Goal: Entertainment & Leisure: Consume media (video, audio)

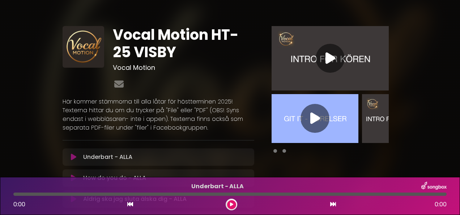
click at [331, 60] on icon at bounding box center [330, 58] width 10 height 13
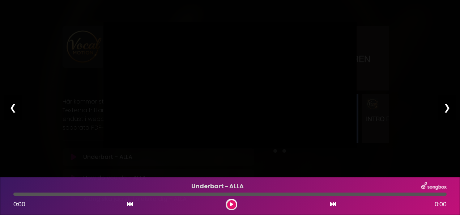
click at [331, 60] on div at bounding box center [229, 85] width 253 height 127
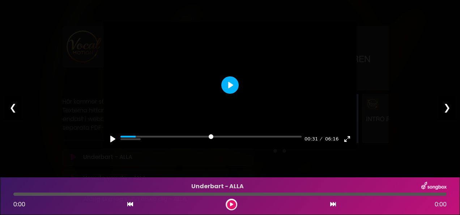
drag, startPoint x: 331, startPoint y: 60, endPoint x: 229, endPoint y: 90, distance: 106.7
click at [229, 90] on div "Pause Play % buffered 00:00 00:31 06:16 Exit fullscreen Enter fullscreen Play" at bounding box center [229, 85] width 253 height 127
click at [229, 90] on button "Play" at bounding box center [229, 84] width 17 height 17
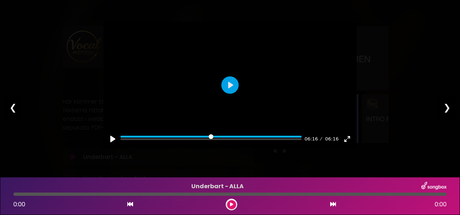
click at [291, 148] on div "Pause Play % buffered 05:50 06:16 06:16 Exit fullscreen Enter fullscreen" at bounding box center [229, 134] width 253 height 28
drag, startPoint x: 302, startPoint y: 151, endPoint x: 294, endPoint y: 151, distance: 8.0
click at [294, 142] on input "Seek" at bounding box center [210, 139] width 181 height 7
click at [298, 142] on input "Seek" at bounding box center [210, 139] width 181 height 7
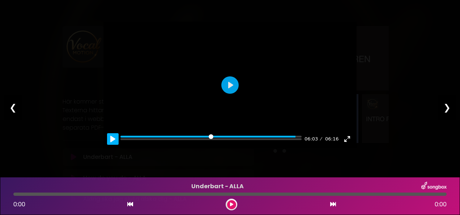
click at [113, 145] on button "Pause Play" at bounding box center [113, 139] width 12 height 12
type input "***"
click at [448, 107] on div "❯" at bounding box center [447, 107] width 19 height 25
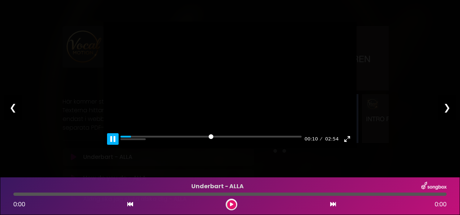
click at [114, 145] on button "Pause Play" at bounding box center [113, 139] width 12 height 12
type input "****"
drag, startPoint x: 452, startPoint y: 137, endPoint x: 445, endPoint y: 91, distance: 45.7
click at [445, 91] on div "Pause Play % buffered 01:01 00:10 02:54 Exit fullscreen Enter fullscreen Play ❮…" at bounding box center [230, 107] width 460 height 215
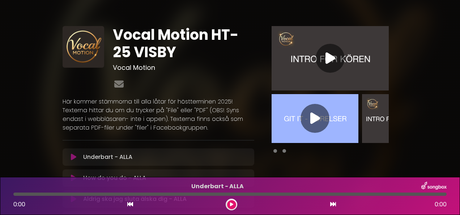
click at [66, 157] on div "Underbart - ALLA Loading Track..." at bounding box center [159, 157] width 192 height 9
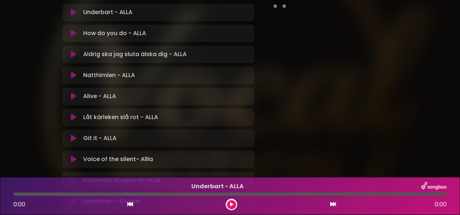
scroll to position [130, 0]
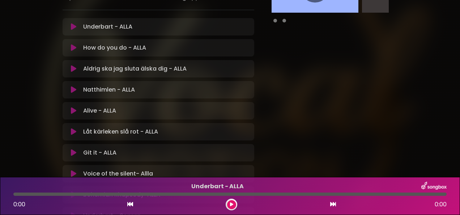
click at [72, 27] on icon at bounding box center [73, 26] width 5 height 7
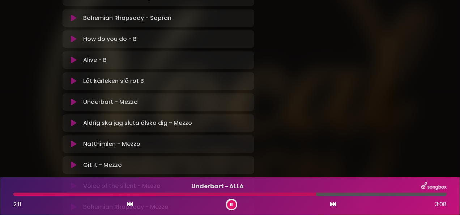
scroll to position [448, 0]
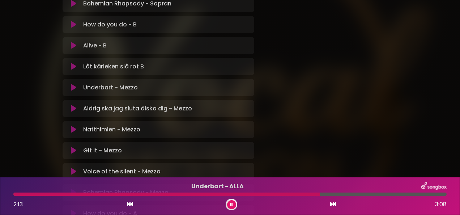
click at [72, 85] on icon at bounding box center [73, 87] width 5 height 7
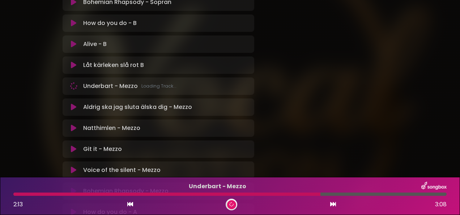
scroll to position [447, 0]
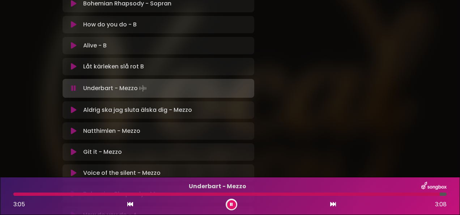
click at [382, 194] on div at bounding box center [226, 193] width 426 height 3
click at [318, 191] on div "Underbart - Mezzo 3:01 3:08" at bounding box center [230, 196] width 442 height 29
click at [319, 193] on div at bounding box center [223, 193] width 421 height 3
click at [319, 193] on div at bounding box center [197, 193] width 369 height 3
click at [329, 194] on div at bounding box center [229, 193] width 433 height 3
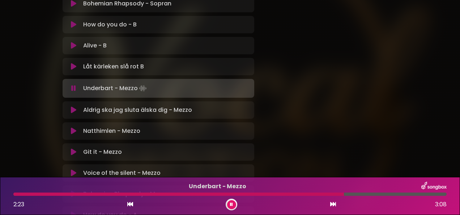
click at [349, 193] on div at bounding box center [229, 193] width 433 height 3
click at [349, 193] on div at bounding box center [194, 193] width 362 height 3
click at [349, 193] on div at bounding box center [195, 193] width 365 height 3
click at [349, 193] on div at bounding box center [193, 193] width 361 height 3
click at [348, 193] on div at bounding box center [197, 193] width 369 height 3
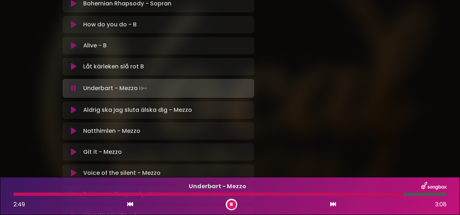
click at [230, 204] on icon at bounding box center [231, 204] width 5 height 3
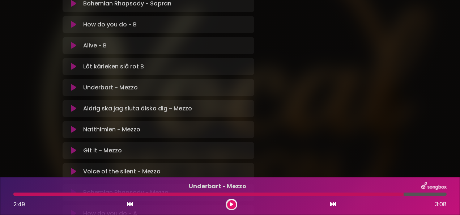
click at [72, 24] on icon at bounding box center [73, 24] width 5 height 7
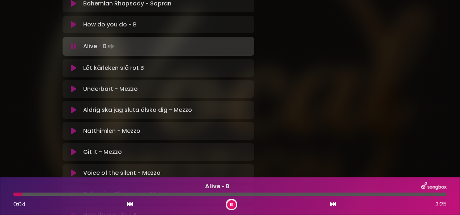
click at [72, 24] on icon at bounding box center [73, 24] width 5 height 7
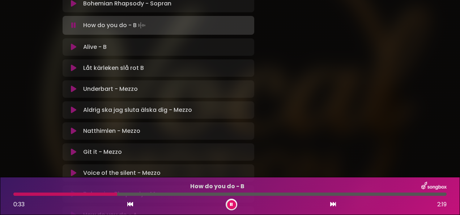
click at [93, 193] on div at bounding box center [65, 193] width 104 height 3
click at [85, 193] on div at bounding box center [68, 193] width 110 height 3
click at [230, 203] on button at bounding box center [231, 204] width 9 height 9
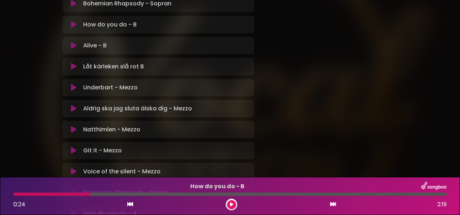
click at [229, 206] on button at bounding box center [231, 204] width 9 height 9
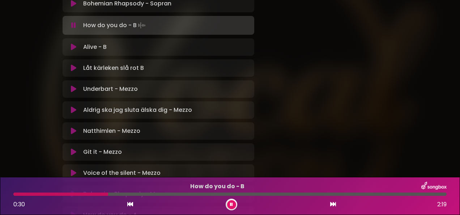
click at [76, 193] on div at bounding box center [60, 193] width 95 height 3
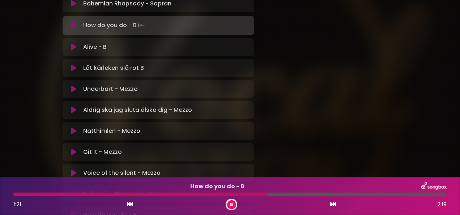
click at [216, 193] on div at bounding box center [140, 193] width 254 height 3
click at [216, 193] on div at bounding box center [136, 193] width 247 height 3
click at [234, 206] on button at bounding box center [231, 204] width 9 height 9
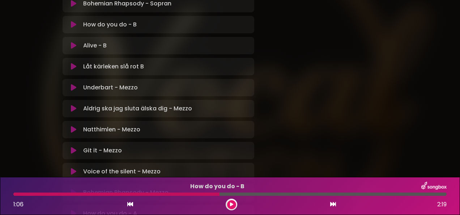
click at [234, 206] on button at bounding box center [231, 204] width 9 height 9
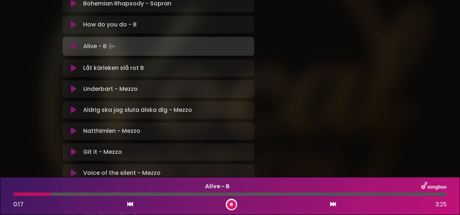
click at [234, 206] on button at bounding box center [231, 204] width 9 height 9
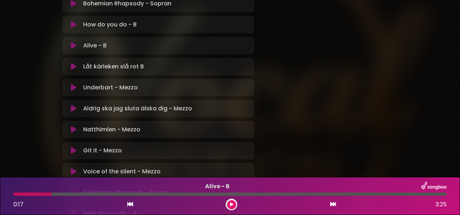
click at [233, 203] on icon at bounding box center [231, 205] width 4 height 4
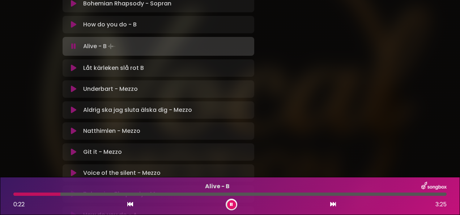
click at [24, 193] on div at bounding box center [36, 193] width 47 height 3
click at [54, 193] on div at bounding box center [55, 193] width 84 height 3
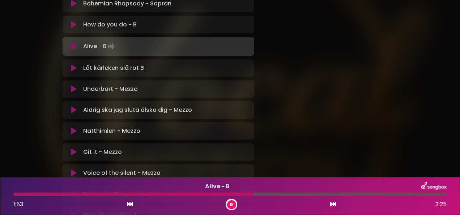
click at [231, 204] on icon at bounding box center [231, 204] width 5 height 4
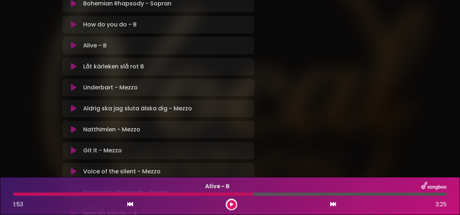
click at [67, 149] on button at bounding box center [73, 150] width 13 height 7
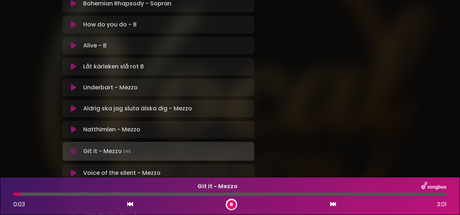
click at [229, 205] on button at bounding box center [231, 204] width 9 height 9
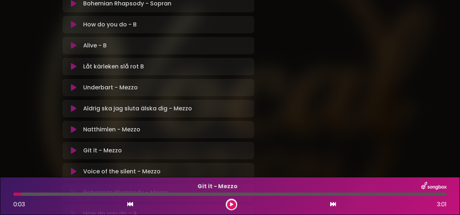
drag, startPoint x: 185, startPoint y: 168, endPoint x: 197, endPoint y: 77, distance: 91.6
click at [197, 77] on div "Underbart - ALLA Loading Track... Your Feedback Name" at bounding box center [159, 151] width 192 height 900
click at [65, 152] on div "Git it - Mezzo Loading Track..." at bounding box center [159, 150] width 192 height 9
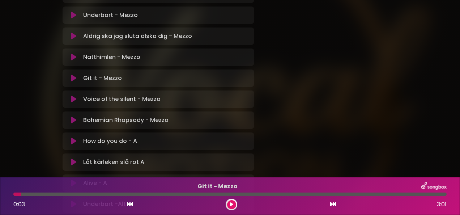
scroll to position [534, 0]
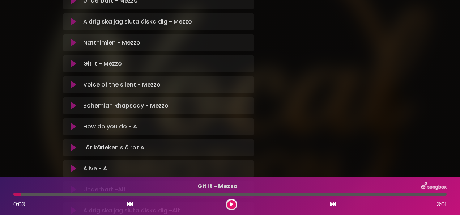
click at [74, 105] on icon at bounding box center [73, 105] width 5 height 7
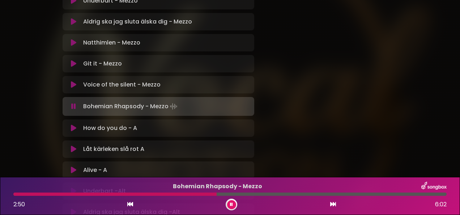
click at [232, 193] on div at bounding box center [229, 193] width 433 height 3
click at [236, 194] on div at bounding box center [135, 193] width 244 height 3
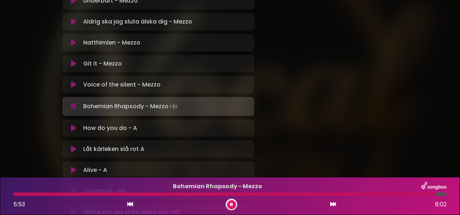
click at [231, 207] on button at bounding box center [231, 204] width 9 height 9
